Goal: Task Accomplishment & Management: Use online tool/utility

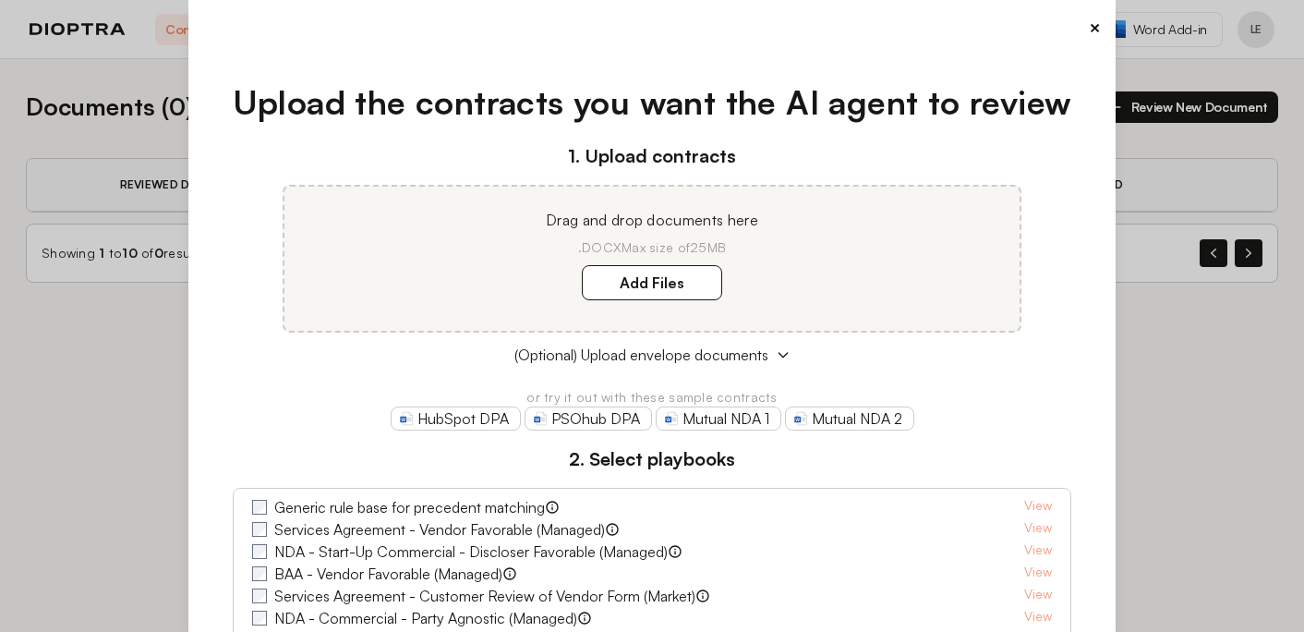
click at [1095, 28] on button "×" at bounding box center [1095, 28] width 12 height 26
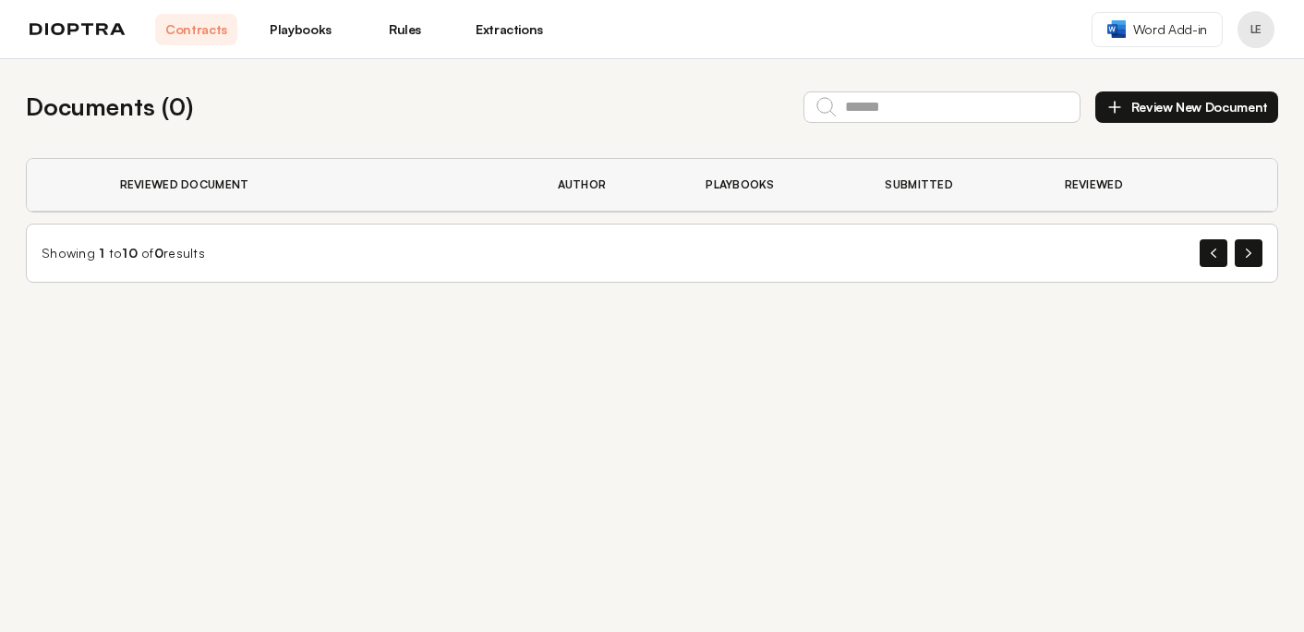
click at [222, 36] on link "Contracts" at bounding box center [196, 29] width 82 height 31
click at [301, 30] on link "Playbooks" at bounding box center [301, 29] width 82 height 31
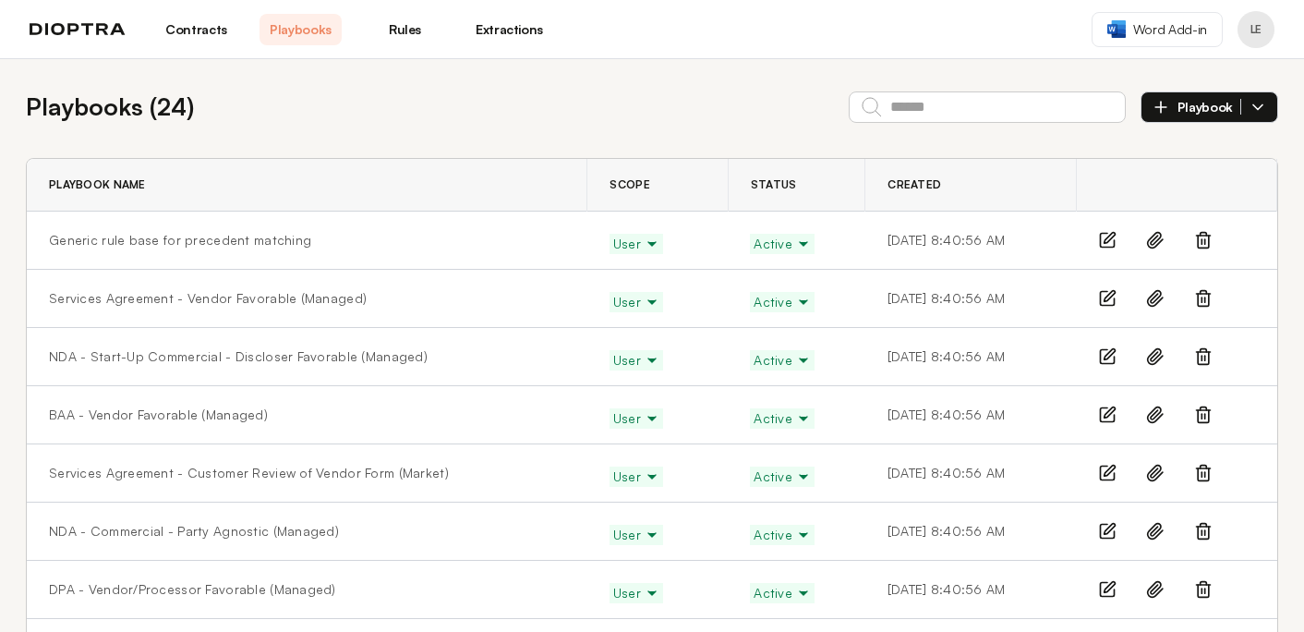
click at [756, 241] on span "Active" at bounding box center [782, 244] width 57 height 18
click at [760, 311] on button "Draft" at bounding box center [785, 315] width 68 height 33
click at [1205, 241] on line at bounding box center [1205, 241] width 0 height 5
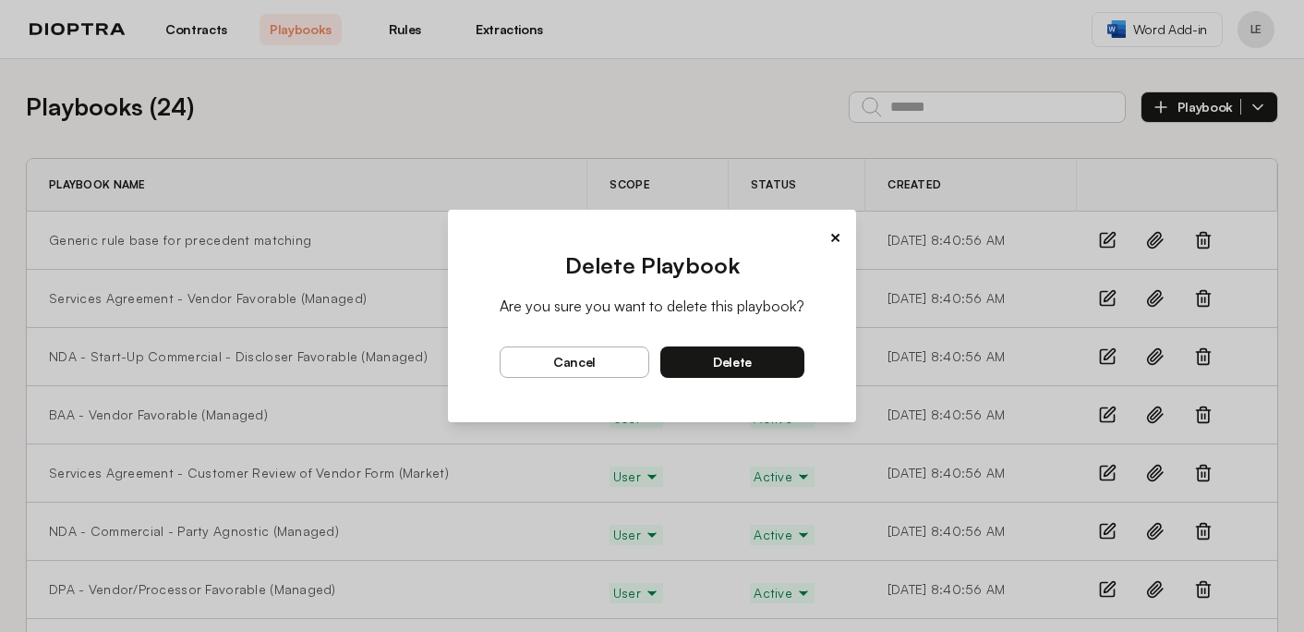
click at [720, 359] on span "delete" at bounding box center [732, 362] width 39 height 17
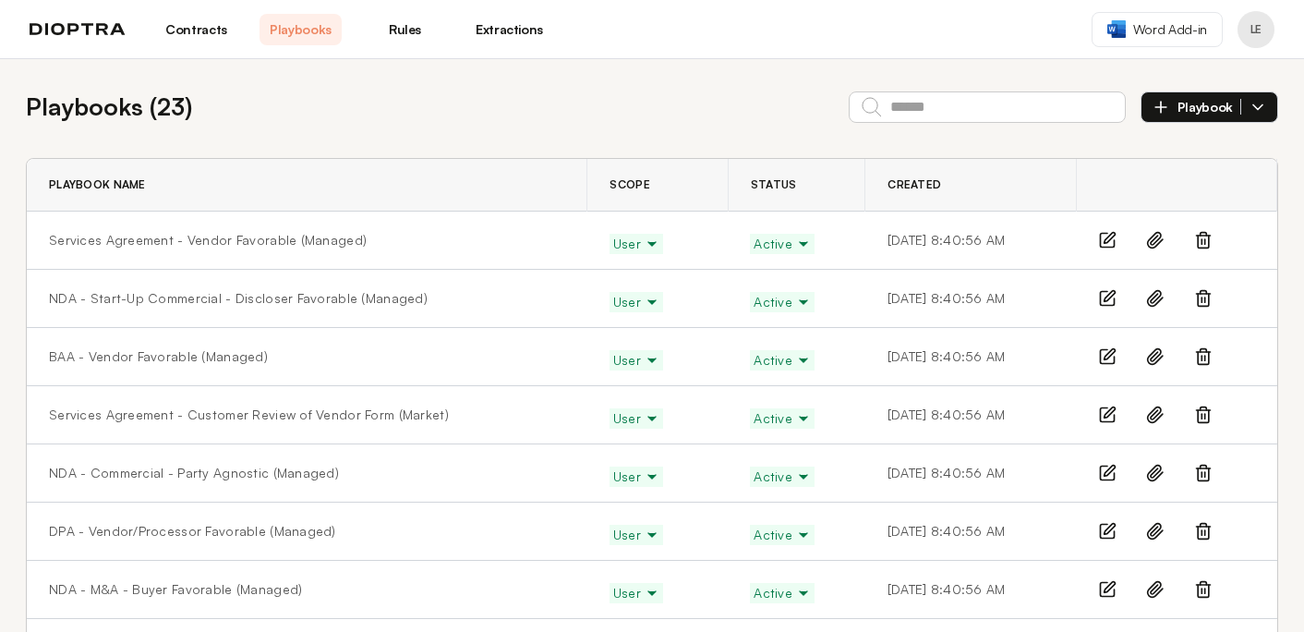
click at [211, 30] on link "Contracts" at bounding box center [196, 29] width 82 height 31
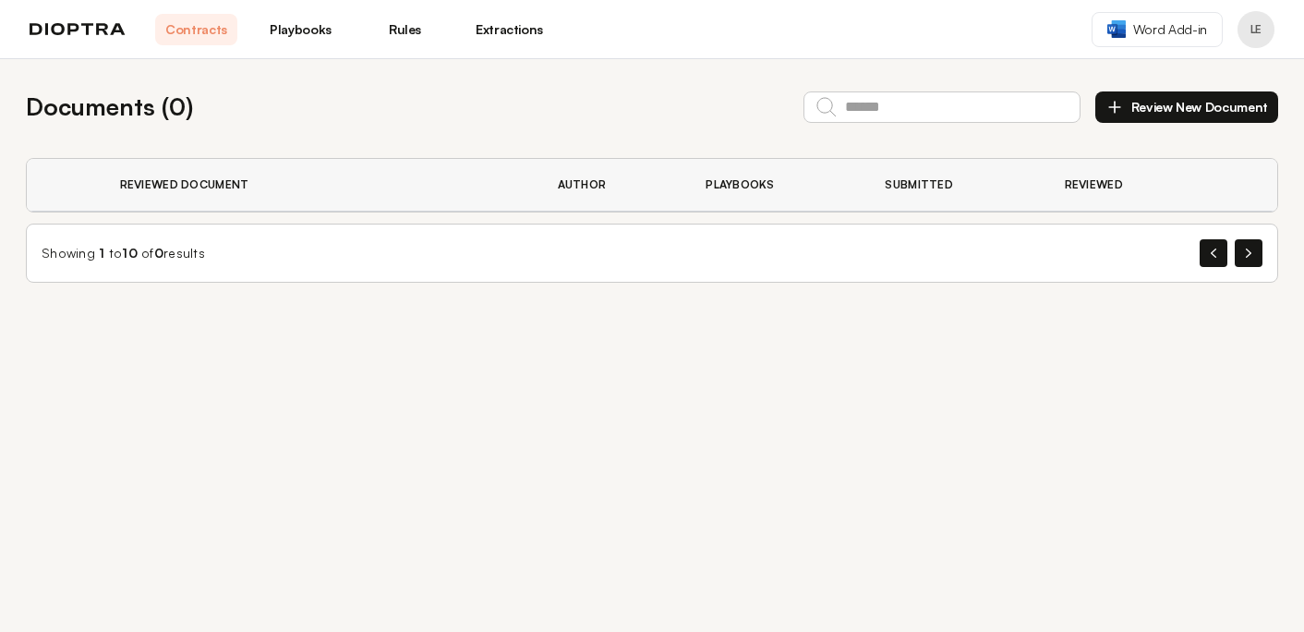
click at [1161, 103] on button "Review New Document" at bounding box center [1186, 106] width 183 height 31
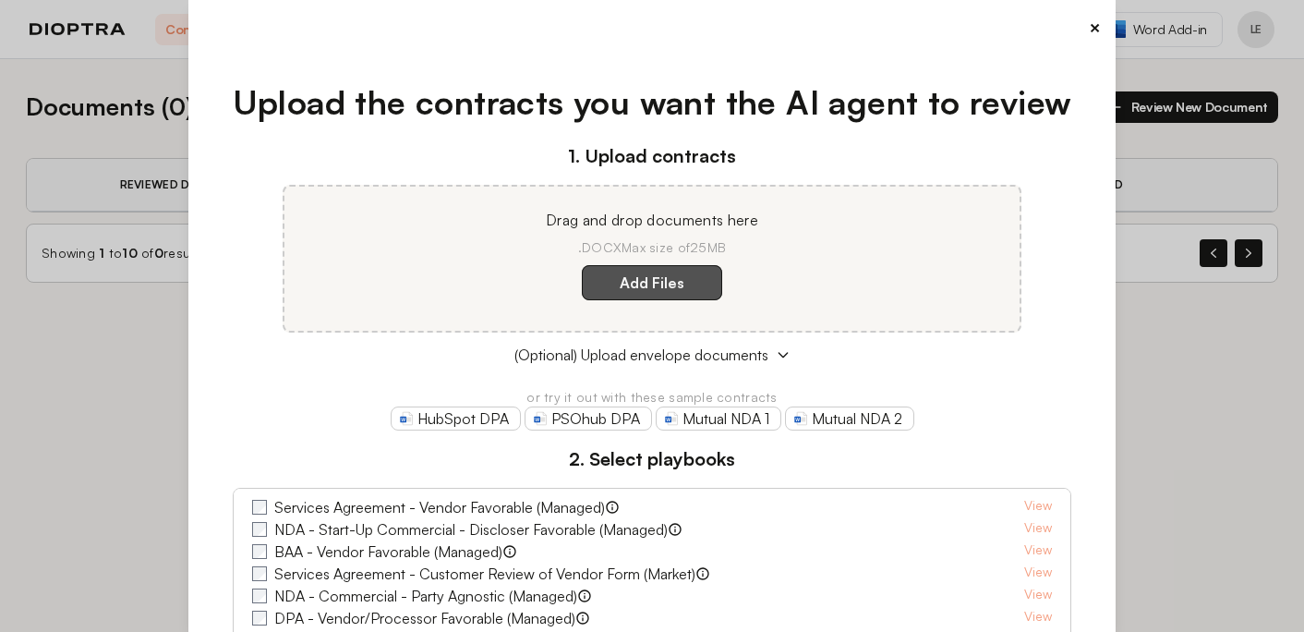
click at [653, 284] on label "Add Files" at bounding box center [652, 282] width 140 height 35
click at [0, 0] on here "Add Files" at bounding box center [0, 0] width 0 height 0
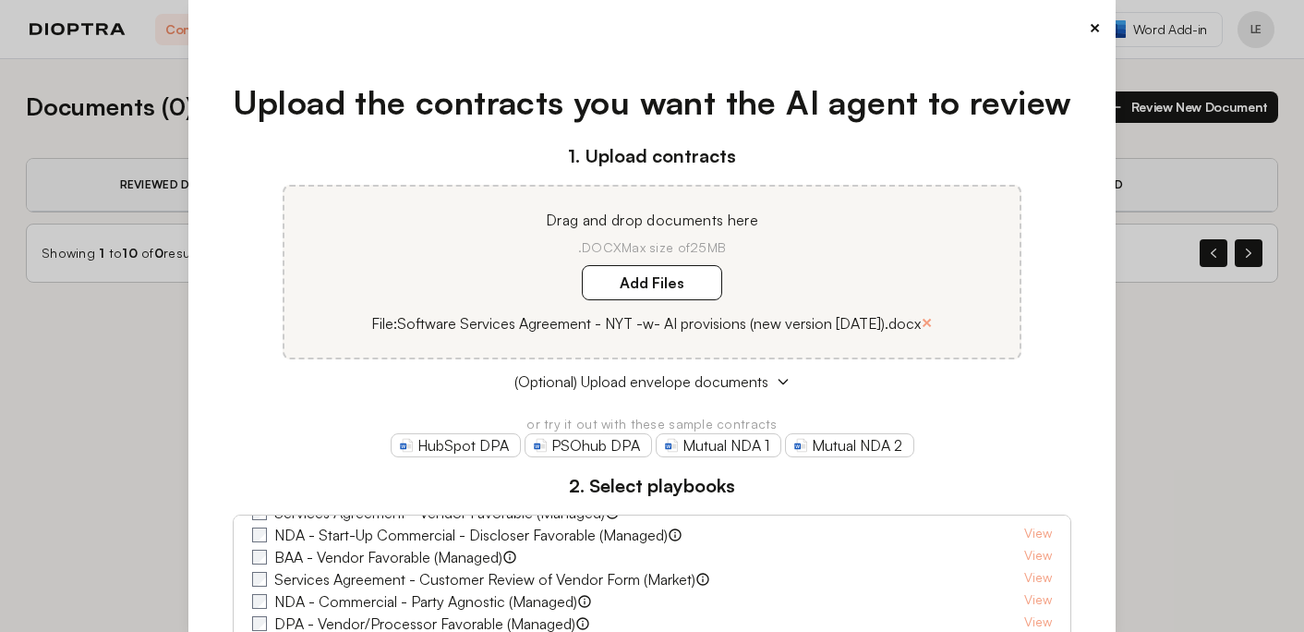
scroll to position [28, 0]
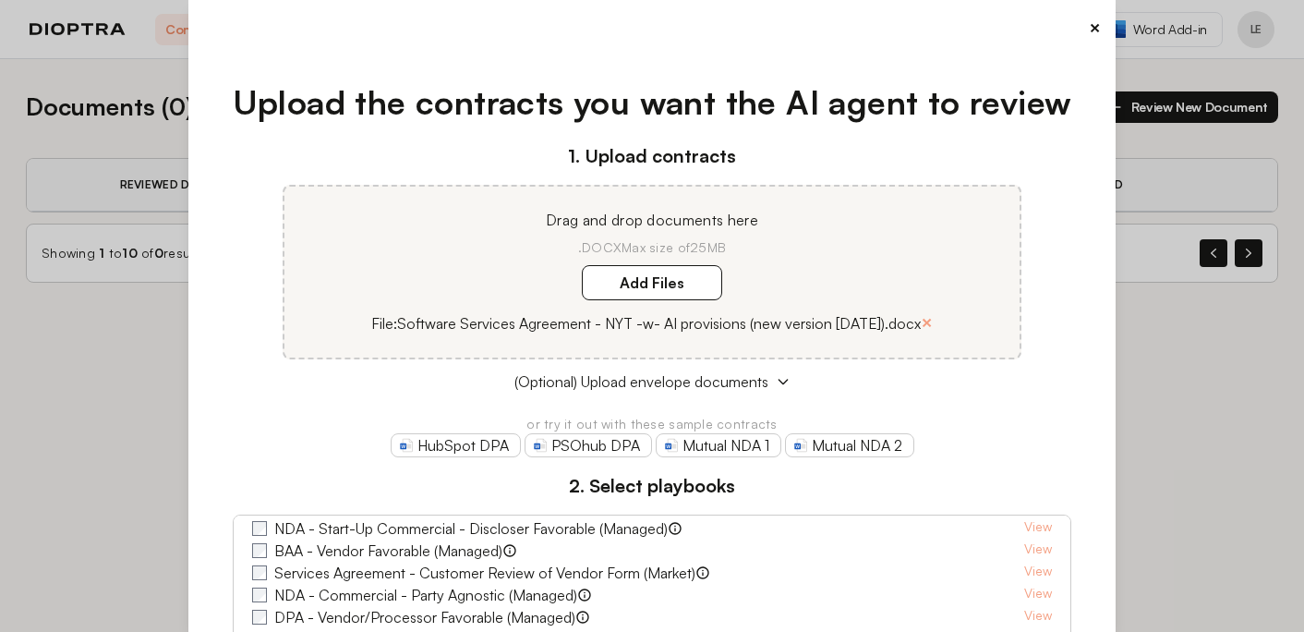
click at [466, 572] on label "Services Agreement - Customer Review of Vendor Form (Market)" at bounding box center [484, 573] width 421 height 22
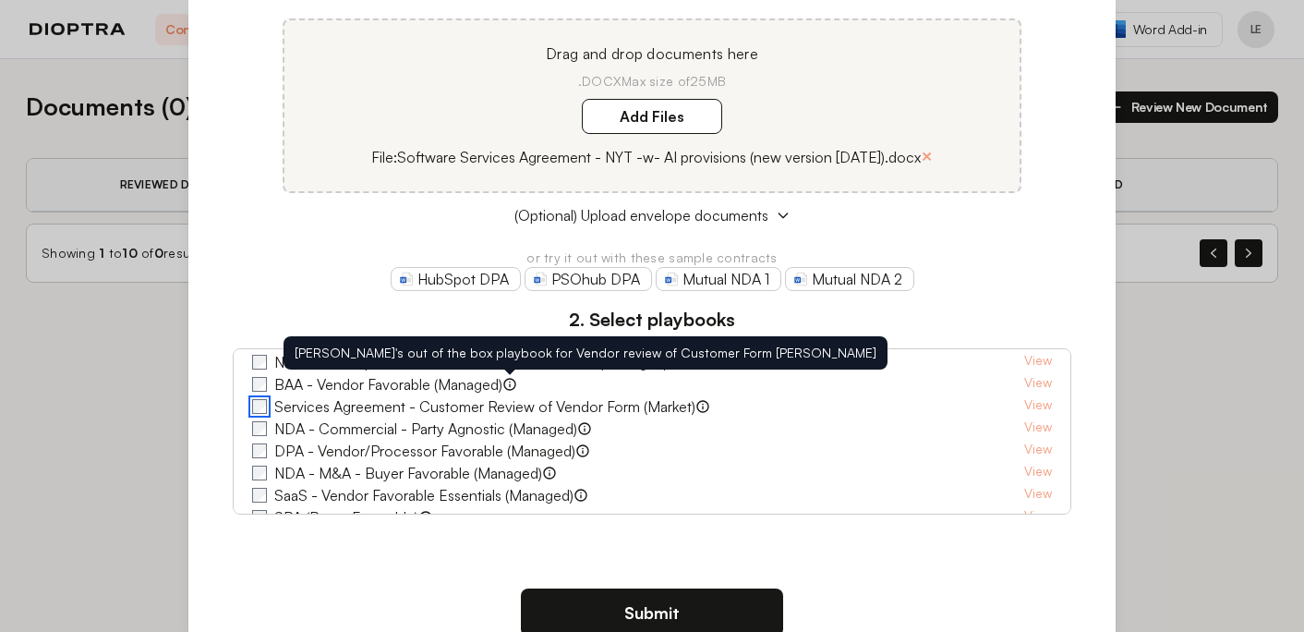
scroll to position [214, 0]
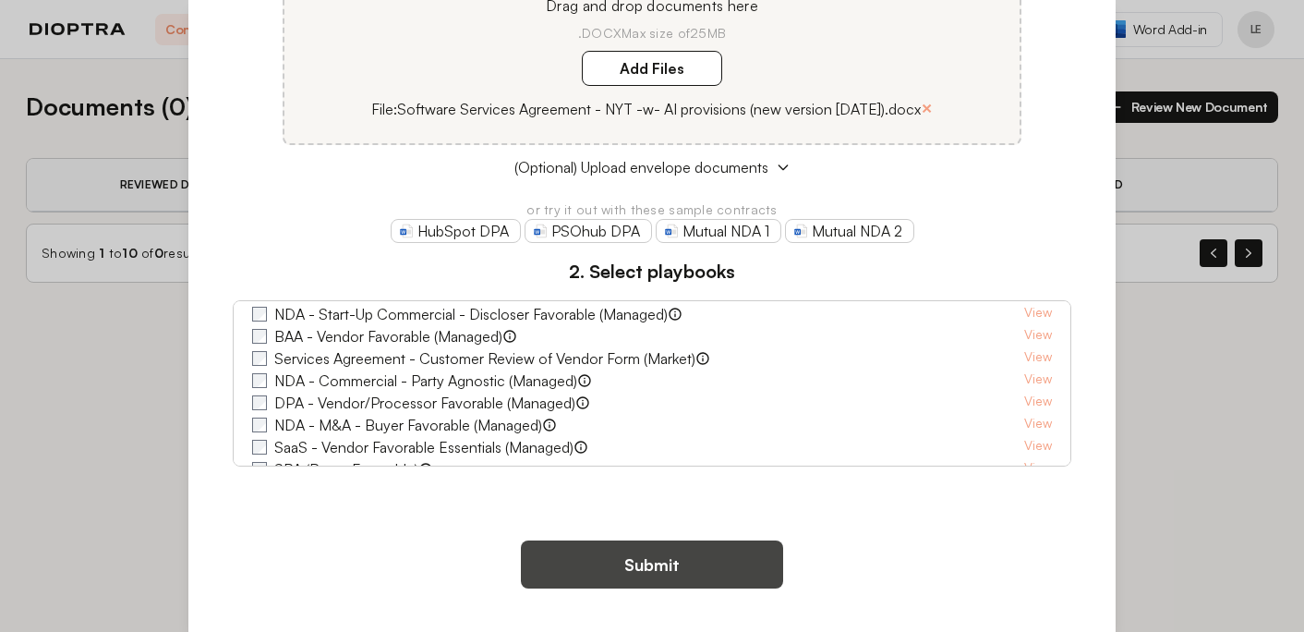
click at [612, 573] on button "Submit" at bounding box center [652, 564] width 262 height 48
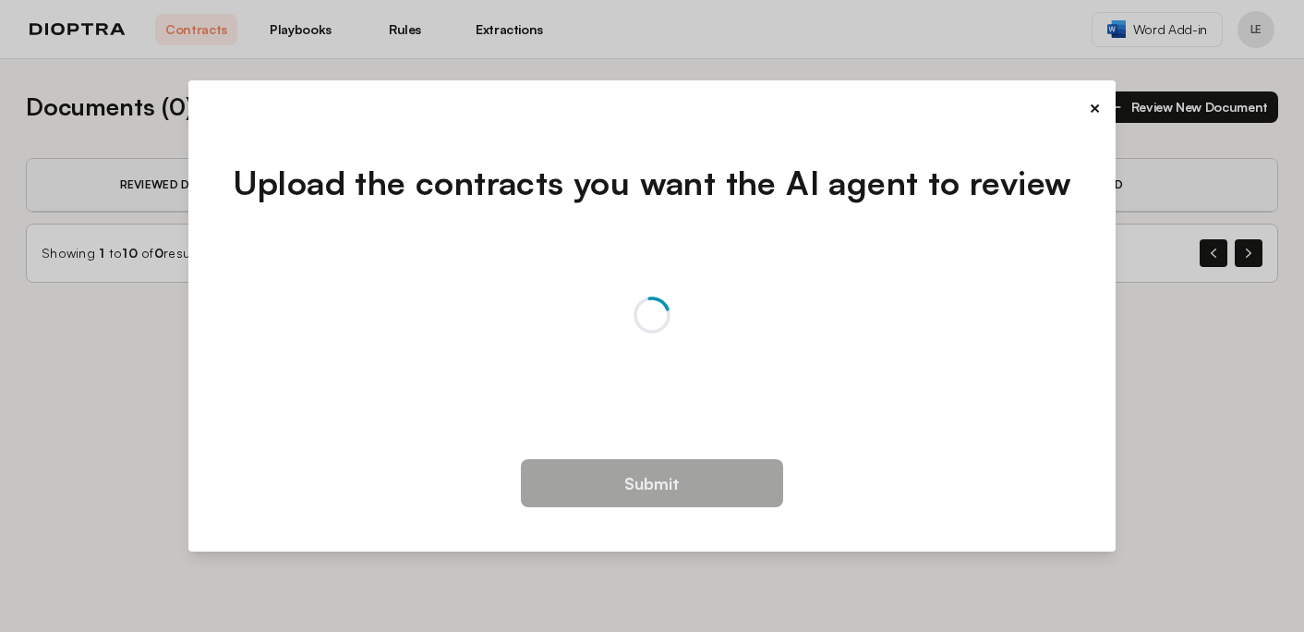
scroll to position [0, 0]
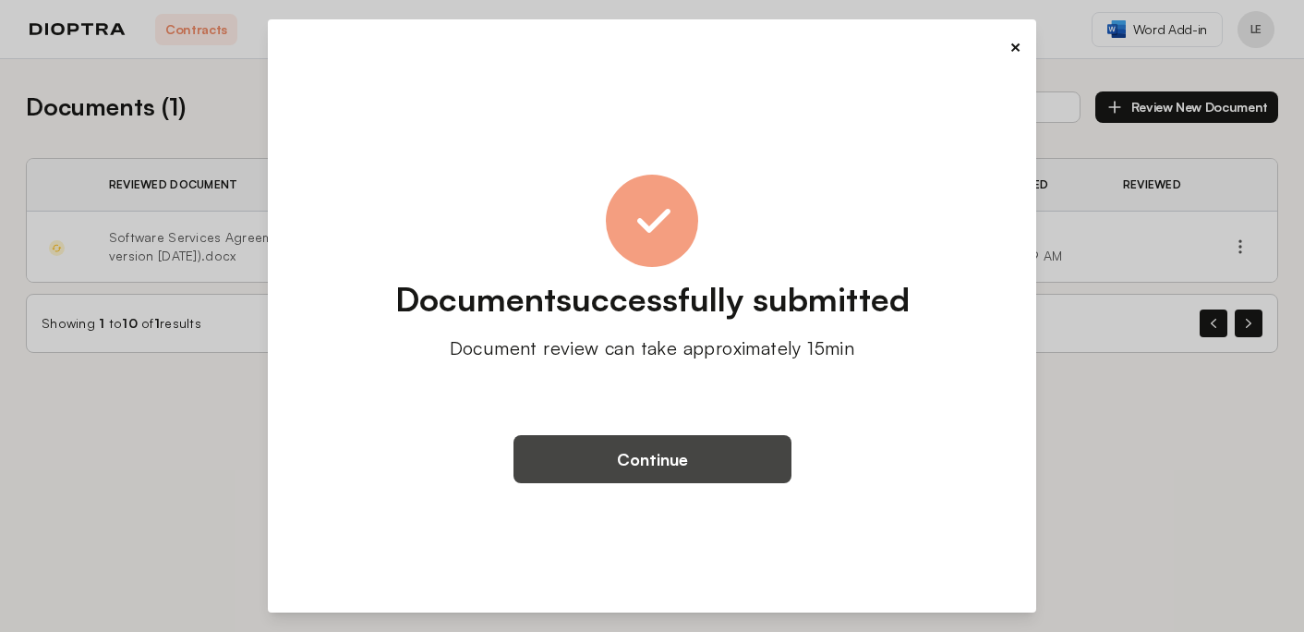
click at [584, 462] on button "Continue" at bounding box center [653, 459] width 278 height 48
